Goal: Task Accomplishment & Management: Use online tool/utility

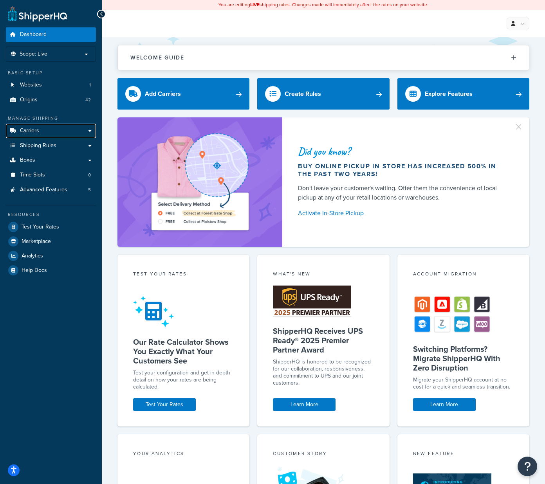
click at [31, 128] on span "Carriers" at bounding box center [29, 131] width 19 height 7
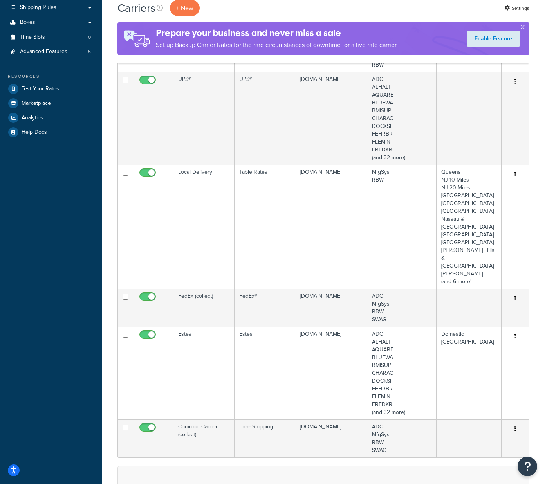
scroll to position [196, 0]
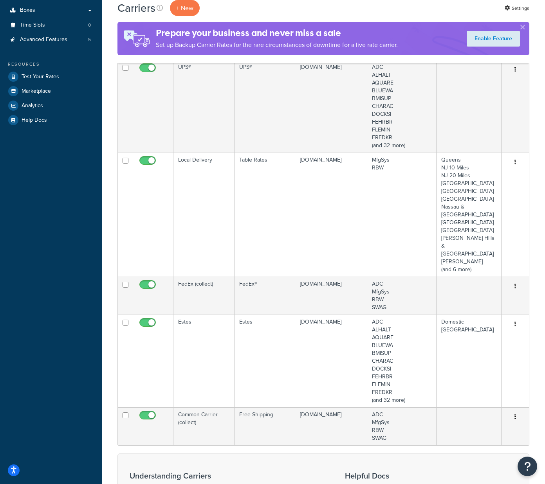
click at [204, 408] on td "Common Carrier (collect)" at bounding box center [203, 427] width 61 height 38
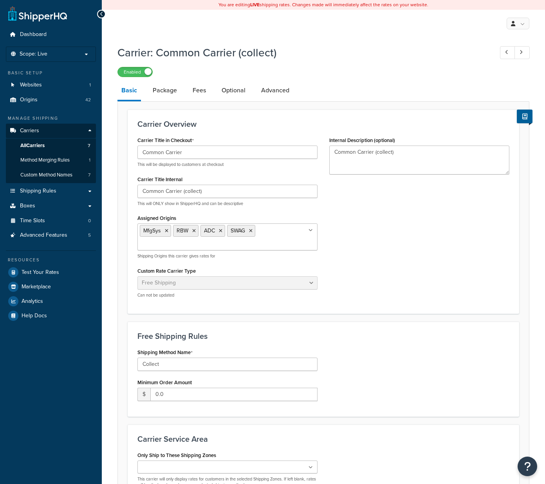
select select "free"
click at [165, 365] on input "Collect" at bounding box center [227, 364] width 180 height 13
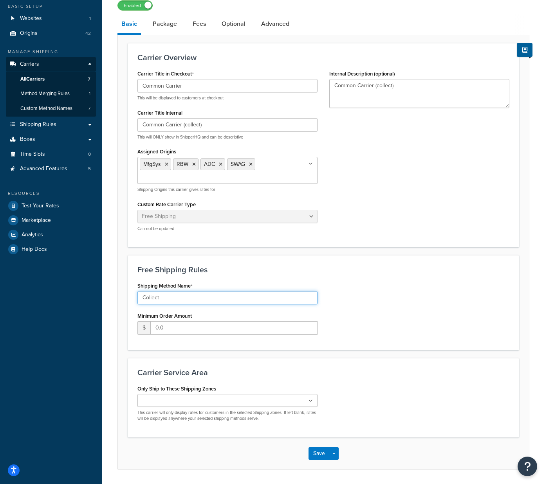
scroll to position [78, 0]
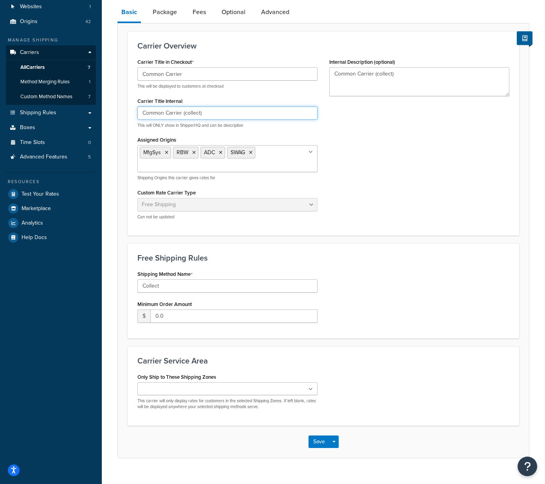
drag, startPoint x: 216, startPoint y: 112, endPoint x: 63, endPoint y: 96, distance: 153.6
click at [64, 97] on div "Dashboard Scope: Live Basic Setup Websites 1 Origins 42 Manage Shipping Carrier…" at bounding box center [272, 210] width 545 height 576
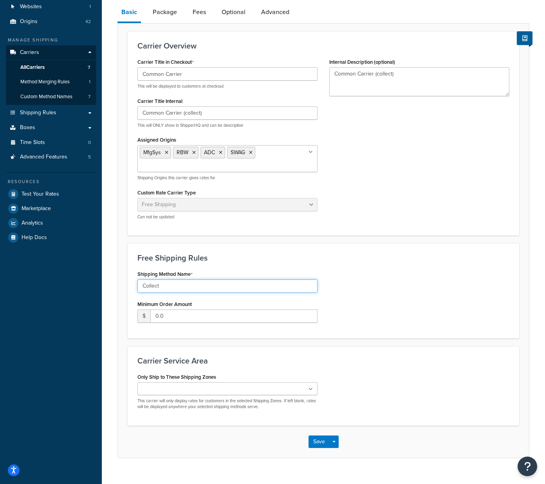
drag, startPoint x: 166, startPoint y: 287, endPoint x: 79, endPoint y: 281, distance: 87.5
click at [79, 281] on div "Dashboard Scope: Live Basic Setup Websites 1 Origins 42 Manage Shipping Carrier…" at bounding box center [272, 210] width 545 height 576
paste input "mmon Carrier (collect)"
type input "Common Carrier (collect)"
click at [329, 442] on button "Save" at bounding box center [319, 442] width 21 height 13
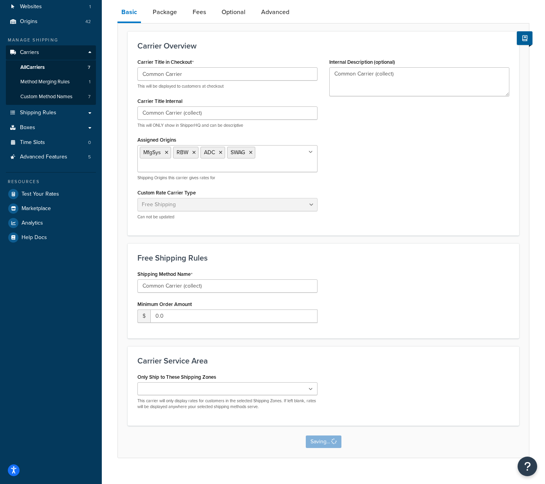
scroll to position [0, 0]
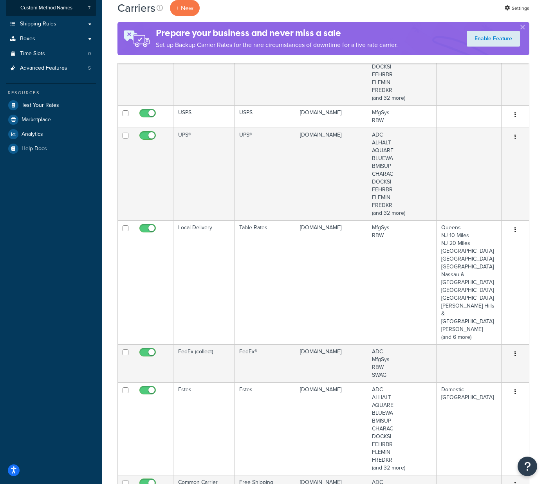
scroll to position [117, 0]
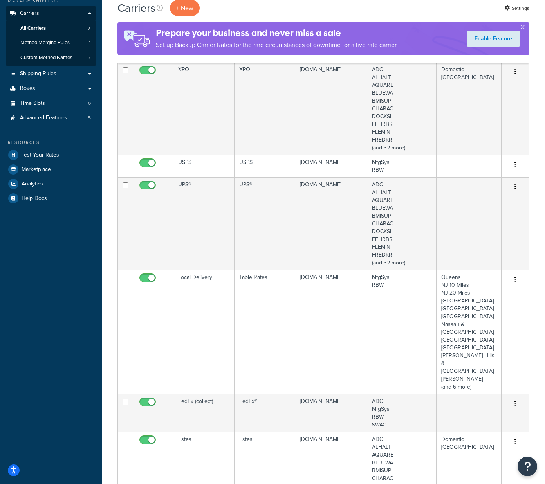
click at [214, 394] on td "FedEx (collect)" at bounding box center [203, 413] width 61 height 38
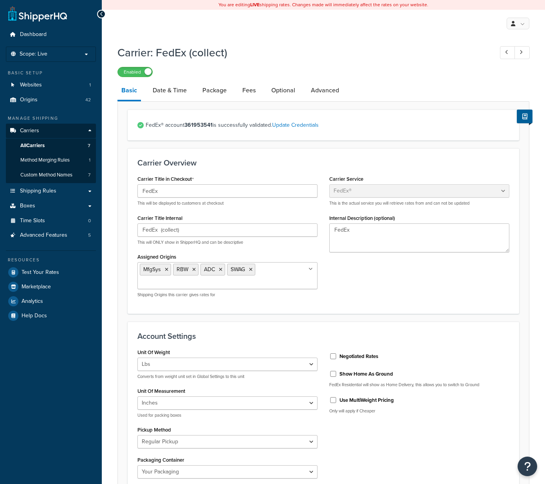
select select "fedEx"
select select "REGULAR_PICKUP"
select select "YOUR_PACKAGING"
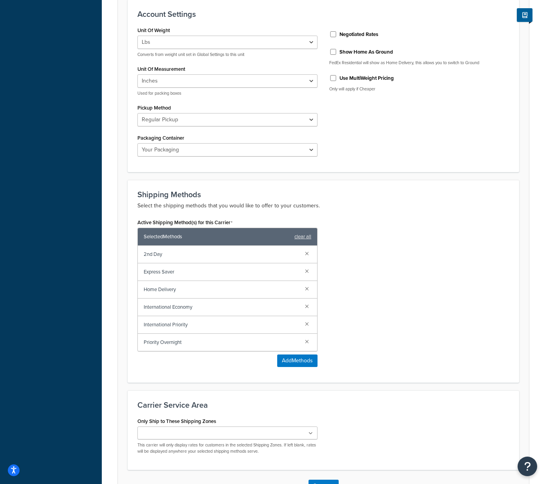
scroll to position [381, 0]
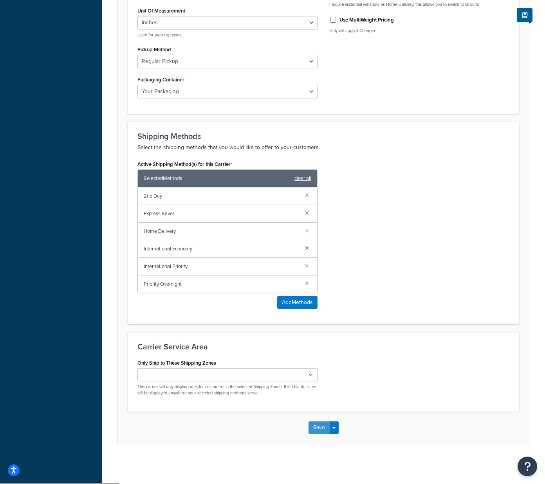
click at [324, 430] on button "Save" at bounding box center [319, 428] width 21 height 13
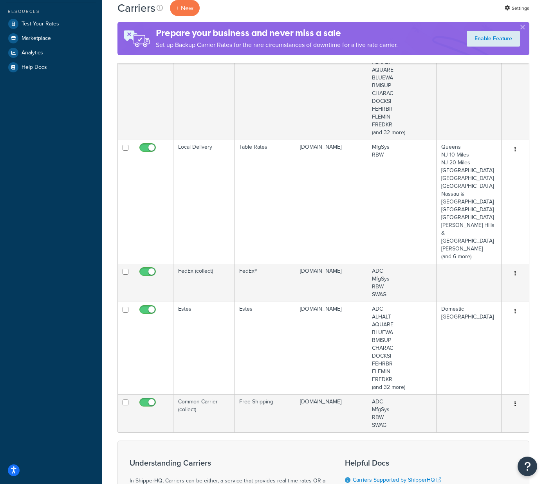
scroll to position [235, 0]
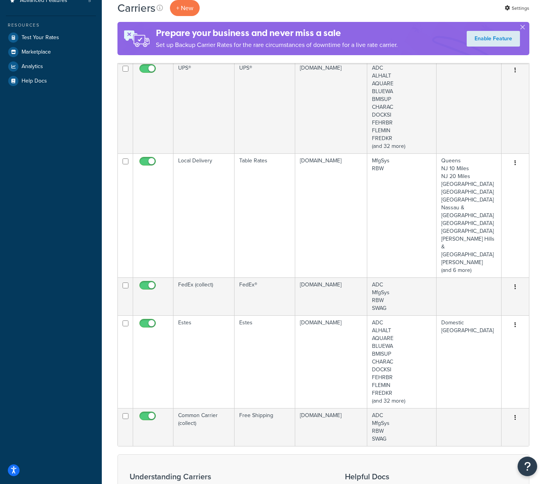
click at [213, 278] on td "FedEx (collect)" at bounding box center [203, 297] width 61 height 38
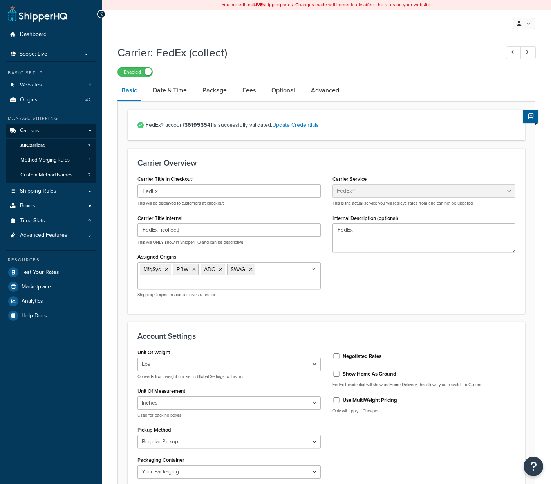
select select "fedEx"
select select "REGULAR_PICKUP"
select select "YOUR_PACKAGING"
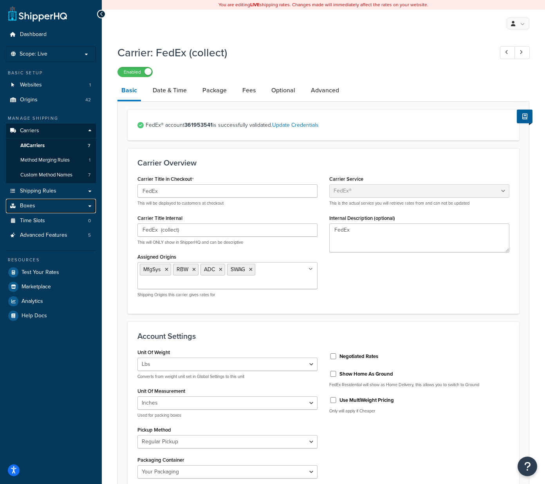
click at [45, 204] on link "Boxes" at bounding box center [51, 206] width 90 height 14
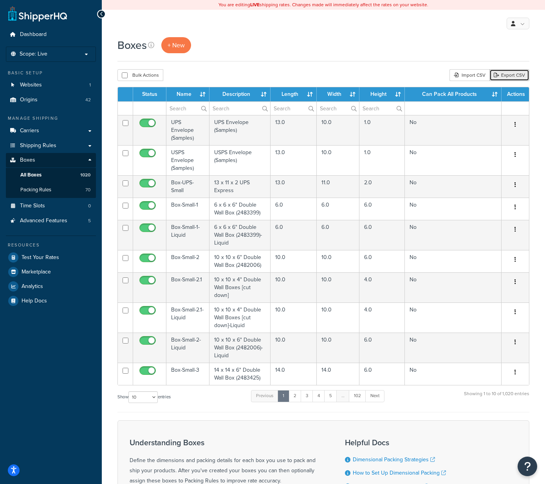
click at [516, 76] on link "Export CSV" at bounding box center [509, 75] width 40 height 12
click at [233, 208] on td "6 x 6 x 6" Double Wall Box (2483399)" at bounding box center [239, 209] width 61 height 22
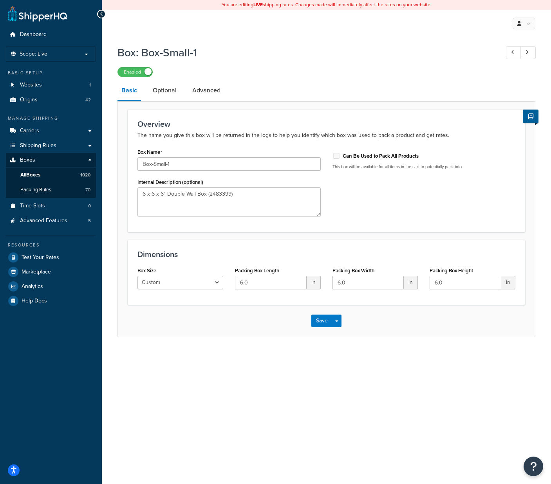
click at [172, 90] on link "Optional" at bounding box center [165, 90] width 32 height 19
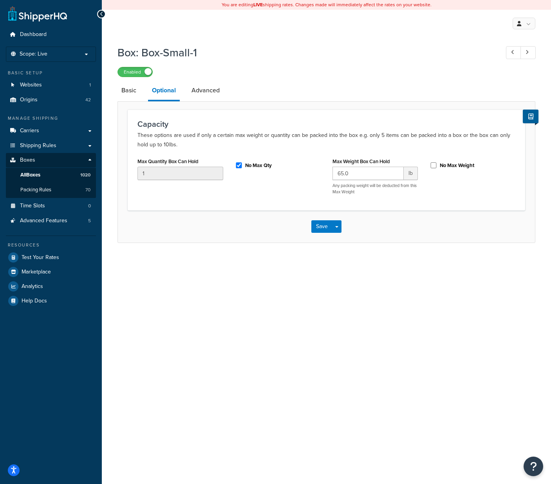
click at [204, 89] on link "Advanced" at bounding box center [206, 90] width 36 height 19
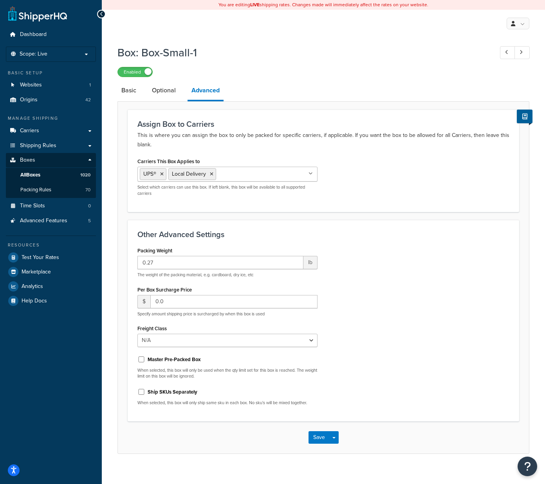
click at [230, 174] on input "Carriers This Box Applies to" at bounding box center [252, 174] width 69 height 9
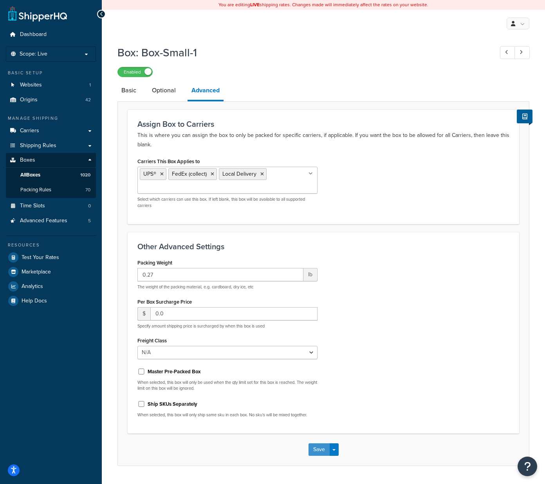
click at [326, 449] on button "Save" at bounding box center [319, 450] width 21 height 13
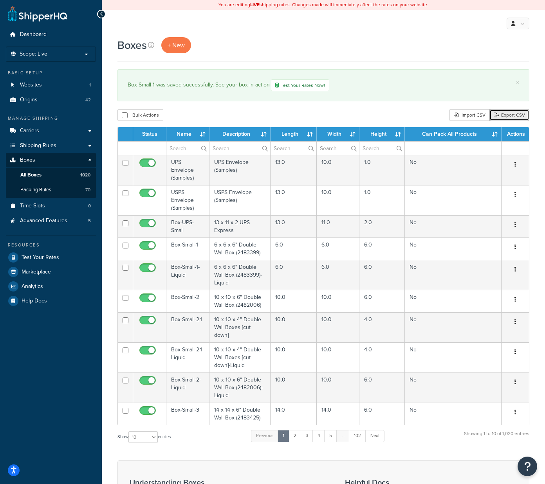
click at [508, 117] on link "Export CSV" at bounding box center [509, 115] width 40 height 12
drag, startPoint x: 260, startPoint y: 40, endPoint x: 345, endPoint y: 29, distance: 86.0
click at [260, 40] on div "Boxes + New" at bounding box center [323, 45] width 412 height 16
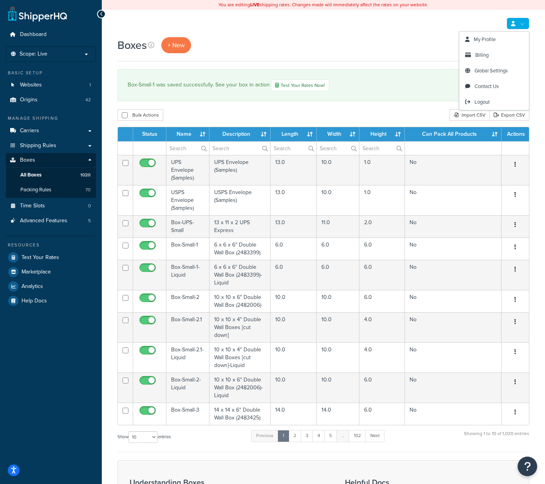
click at [377, 16] on div "My Profile Billing Global Settings Contact Us Logout" at bounding box center [323, 23] width 443 height 27
click at [465, 114] on div "Import CSV" at bounding box center [470, 115] width 40 height 12
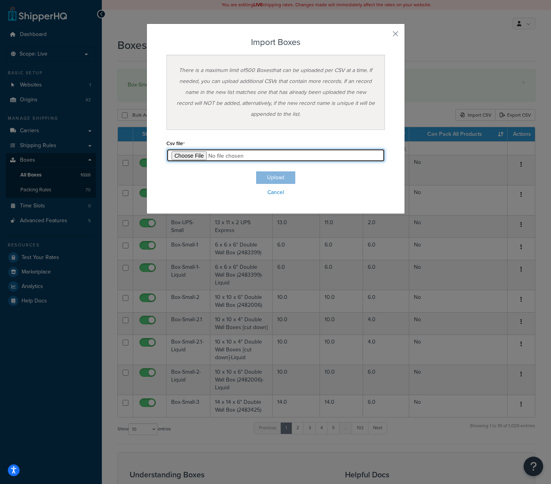
click at [186, 153] on input "file" at bounding box center [275, 155] width 218 height 13
type input "C:\fakepath\Box Export-2025-09-11 0904.1.csv"
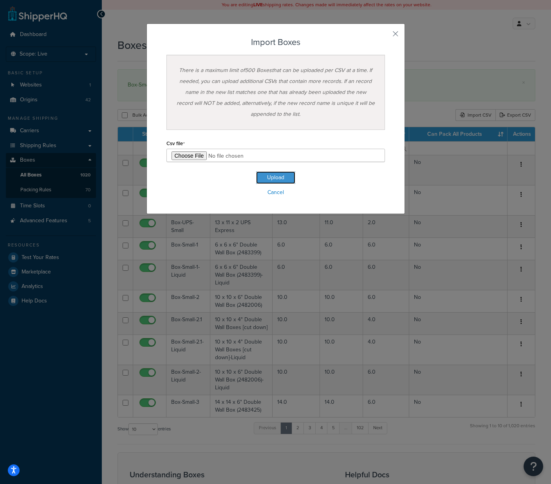
click at [266, 175] on button "Upload" at bounding box center [275, 178] width 39 height 13
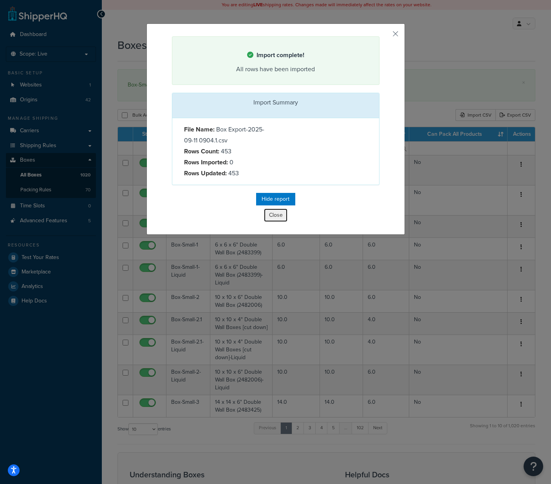
click at [271, 218] on button "Close" at bounding box center [275, 215] width 23 height 13
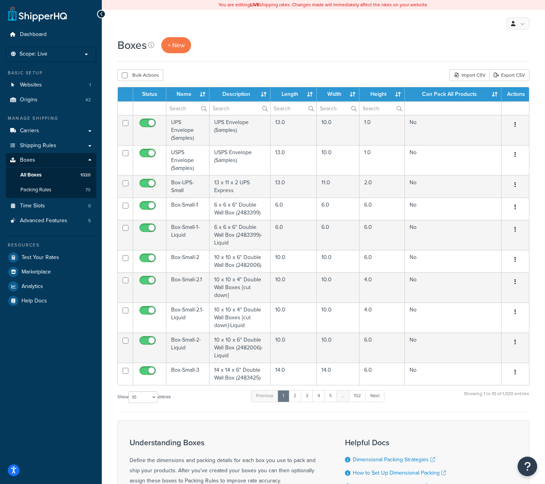
click at [471, 74] on div "Import CSV" at bounding box center [470, 75] width 40 height 12
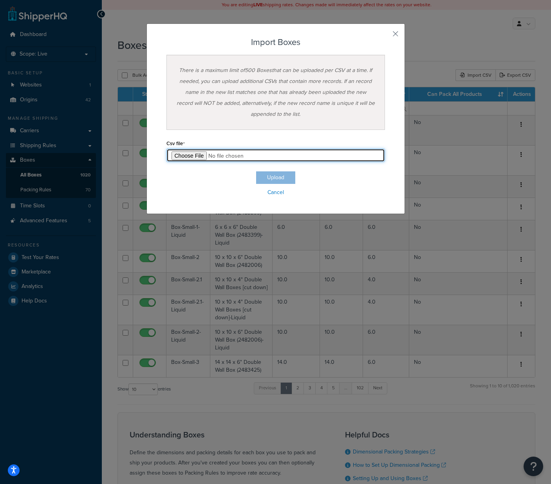
click at [194, 156] on input "file" at bounding box center [275, 155] width 218 height 13
type input "C:\fakepath\Box Export-2025-09-11 0904.2.csv"
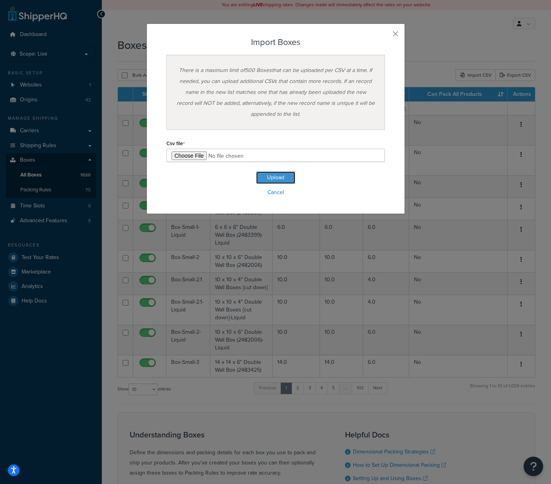
click at [275, 176] on button "Upload" at bounding box center [275, 178] width 39 height 13
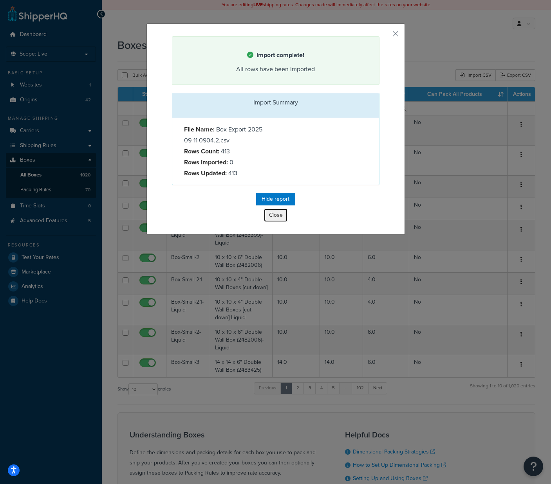
click at [277, 218] on button "Close" at bounding box center [275, 215] width 23 height 13
